Goal: Find specific page/section: Find specific page/section

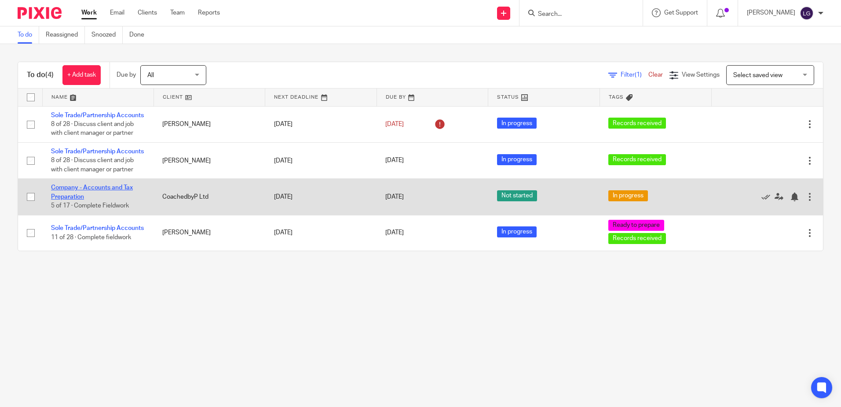
click at [93, 199] on link "Company - Accounts and Tax Preparation" at bounding box center [92, 191] width 82 height 15
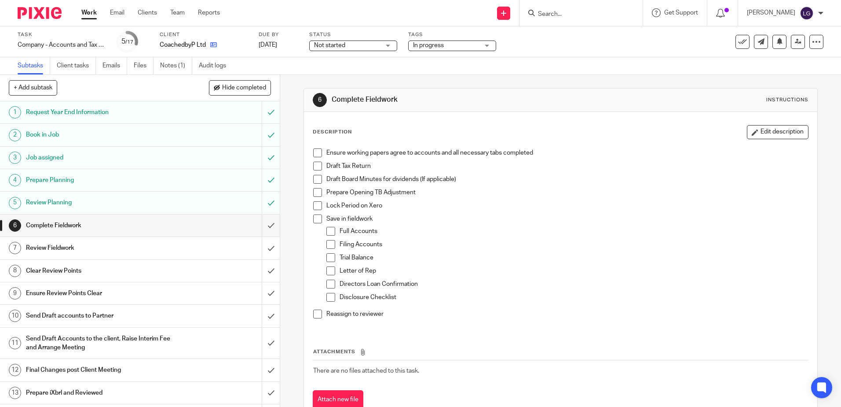
click at [215, 45] on icon at bounding box center [213, 44] width 7 height 7
